Goal: Check status: Check status

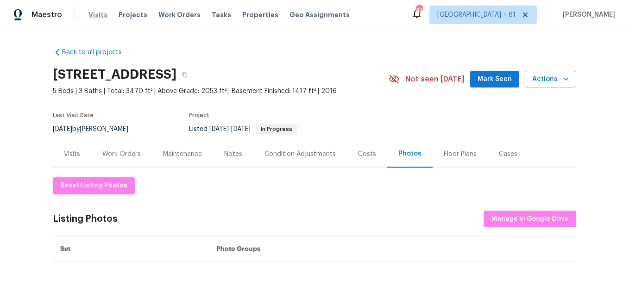
scroll to position [112, 0]
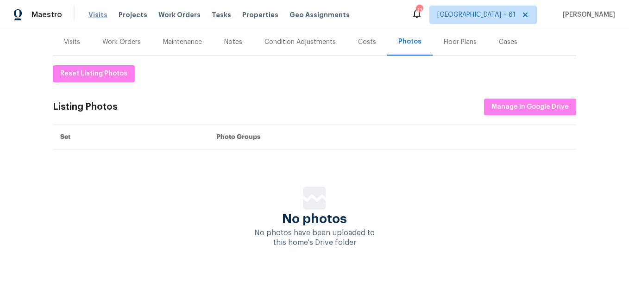
click at [99, 14] on span "Visits" at bounding box center [98, 14] width 19 height 9
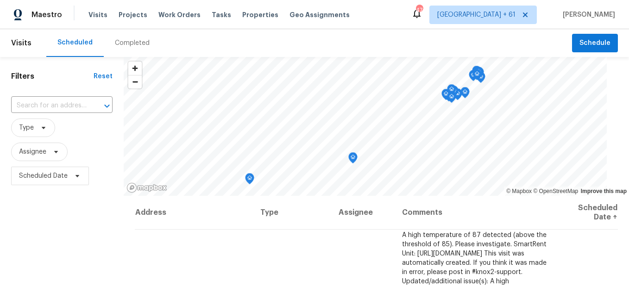
click at [122, 50] on div "Completed" at bounding box center [132, 43] width 57 height 28
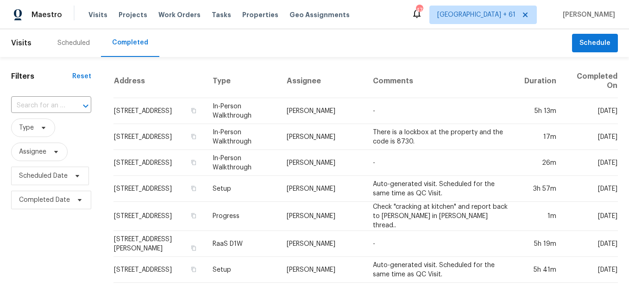
click at [64, 105] on div "​" at bounding box center [51, 106] width 80 height 14
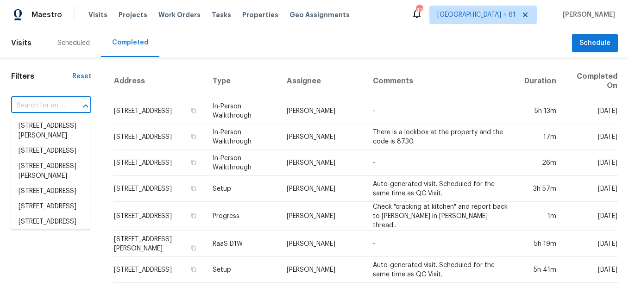
paste input "[STREET_ADDRESS]"
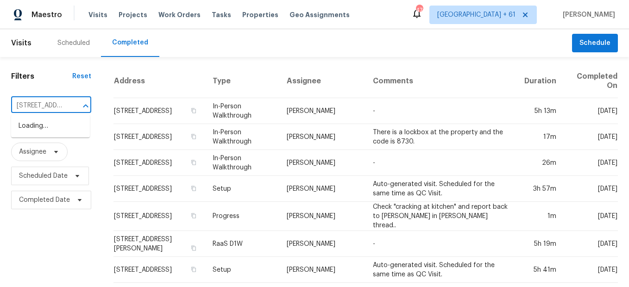
type input "[STREET_ADDRESS]"
click at [61, 119] on li "[STREET_ADDRESS]" at bounding box center [50, 126] width 79 height 15
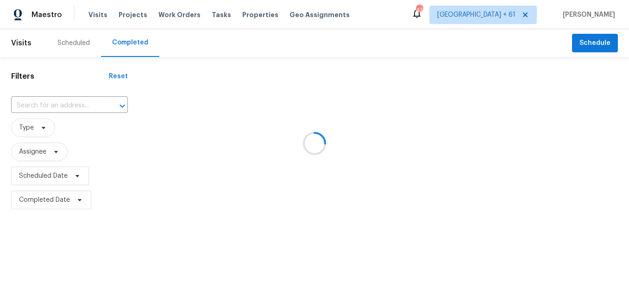
type input "[STREET_ADDRESS]"
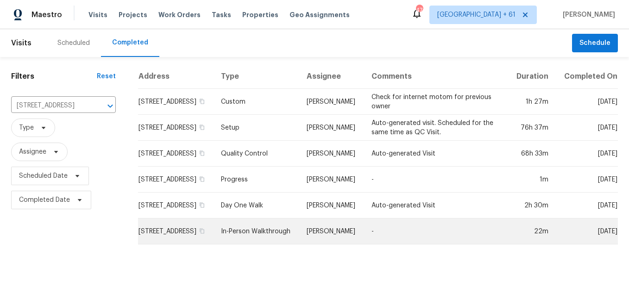
click at [244, 235] on td "In-Person Walkthrough" at bounding box center [257, 232] width 86 height 26
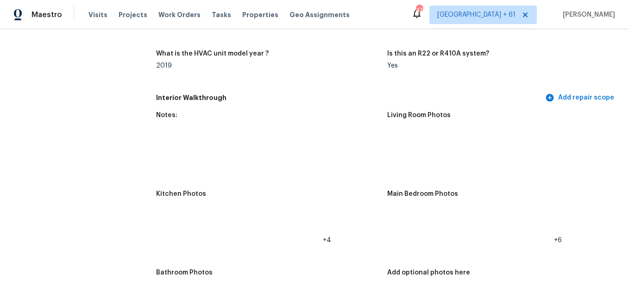
scroll to position [1019, 0]
click at [405, 147] on img at bounding box center [404, 144] width 30 height 30
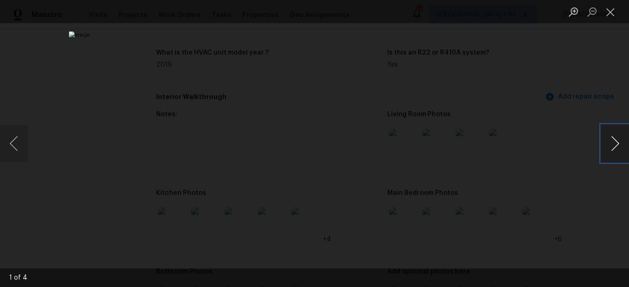
click at [609, 141] on button "Next image" at bounding box center [615, 143] width 28 height 37
click at [617, 141] on button "Next image" at bounding box center [615, 143] width 28 height 37
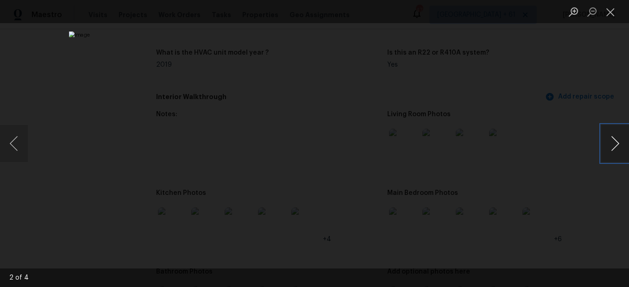
click at [617, 141] on button "Next image" at bounding box center [615, 143] width 28 height 37
